Goal: Information Seeking & Learning: Learn about a topic

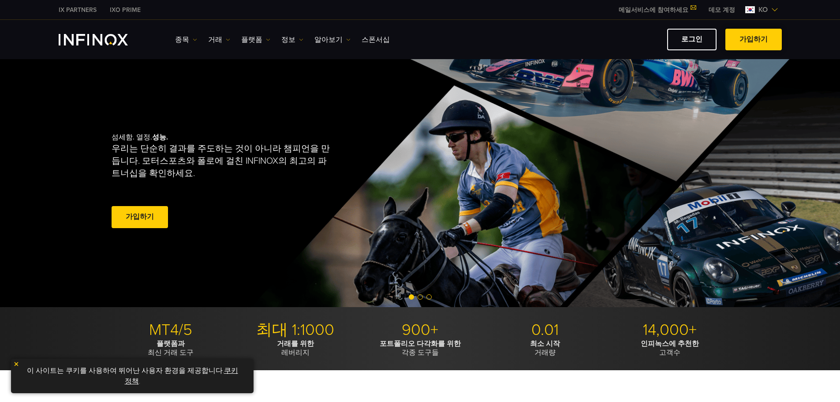
click at [768, 44] on link "가입하기" at bounding box center [753, 40] width 56 height 22
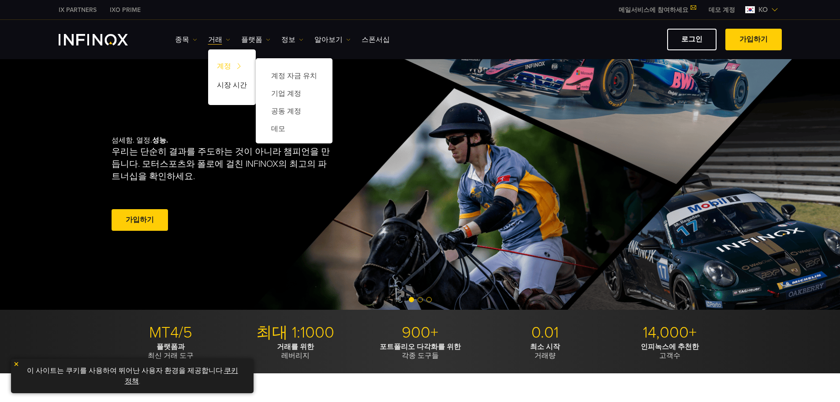
click at [235, 67] on img at bounding box center [239, 66] width 12 height 17
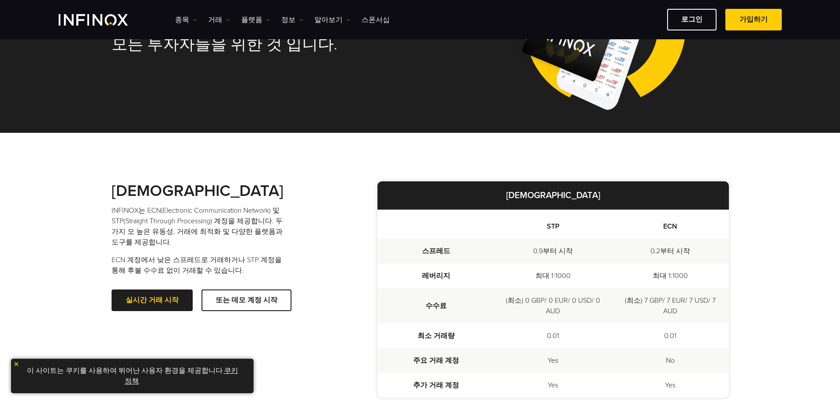
scroll to position [132, 0]
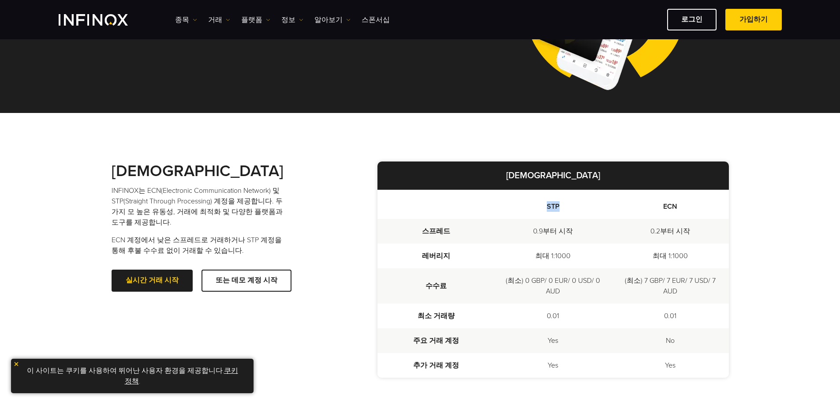
drag, startPoint x: 560, startPoint y: 206, endPoint x: 548, endPoint y: 205, distance: 12.4
click at [548, 205] on th "STP" at bounding box center [552, 204] width 117 height 29
drag, startPoint x: 669, startPoint y: 206, endPoint x: 691, endPoint y: 207, distance: 21.6
click at [691, 207] on th "ECN" at bounding box center [670, 204] width 117 height 29
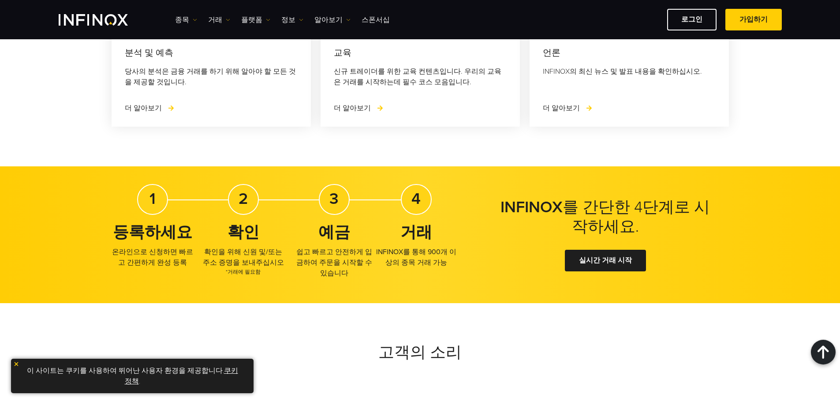
scroll to position [1411, 0]
